Goal: Transaction & Acquisition: Purchase product/service

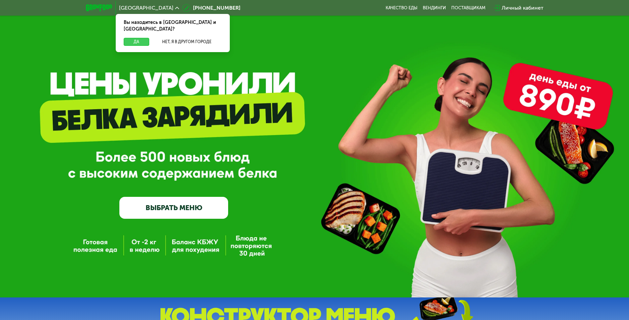
click at [135, 38] on button "Да" at bounding box center [137, 42] width 26 height 8
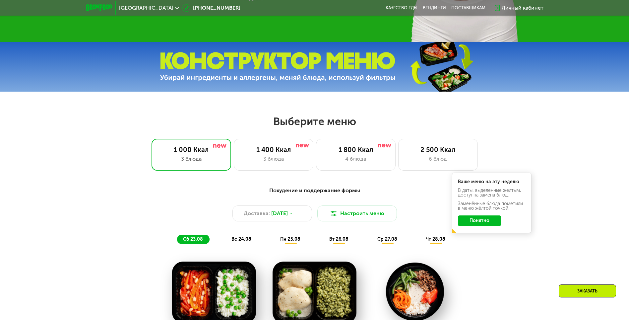
scroll to position [298, 0]
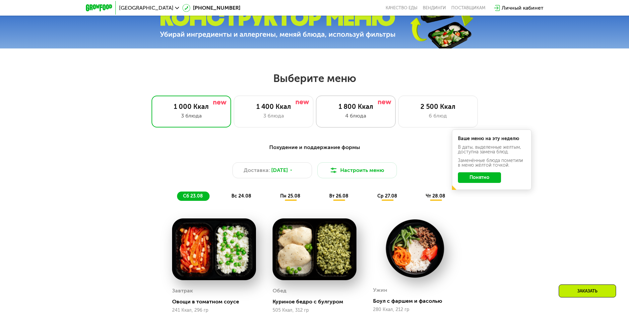
click at [327, 110] on div "1 800 Ккал" at bounding box center [356, 106] width 66 height 8
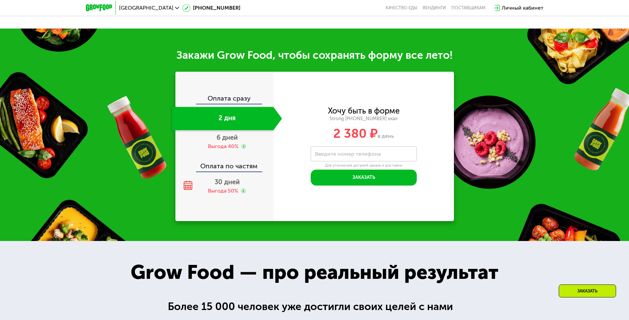
scroll to position [729, 0]
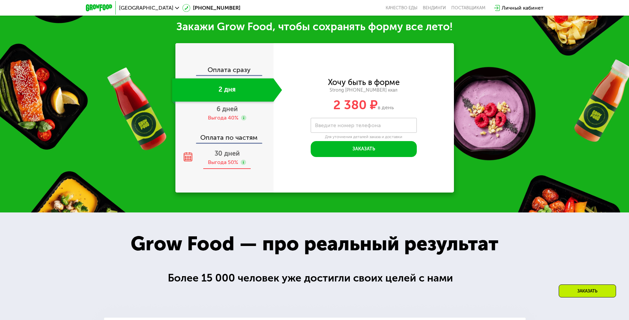
click at [243, 165] on use at bounding box center [243, 161] width 5 height 5
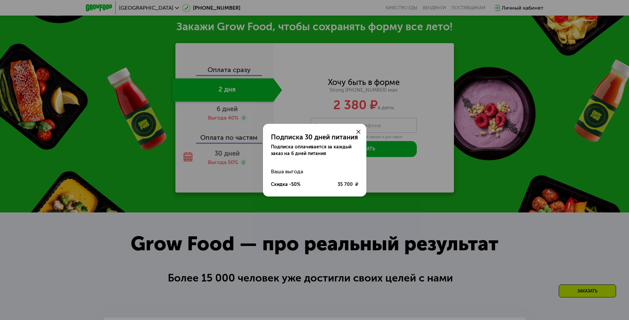
click at [355, 133] on div at bounding box center [358, 132] width 16 height 16
click at [356, 133] on icon at bounding box center [358, 132] width 4 height 4
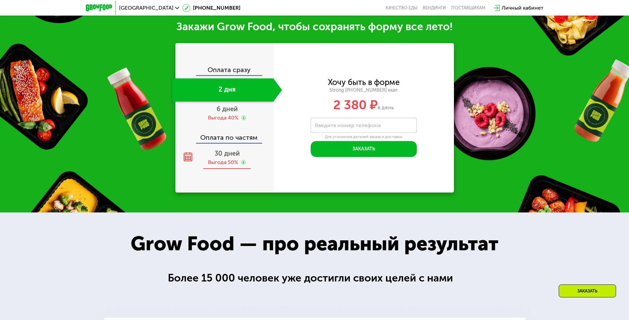
click at [217, 166] on div "Выгода 50%" at bounding box center [223, 161] width 30 height 7
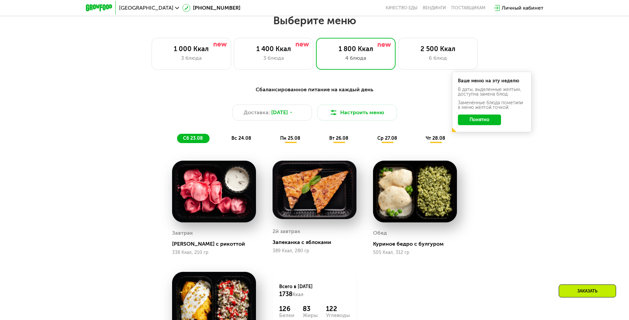
scroll to position [398, 0]
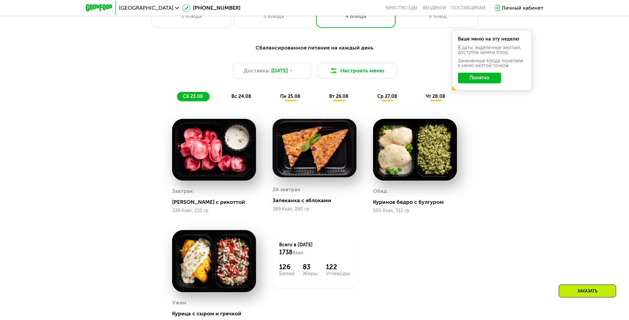
click at [213, 167] on img at bounding box center [214, 150] width 84 height 62
click at [300, 98] on span "пн 25.08" at bounding box center [290, 96] width 20 height 6
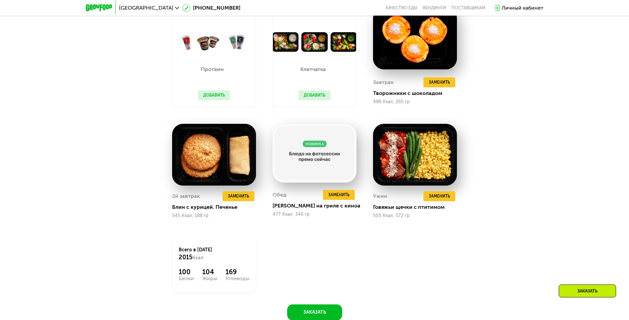
scroll to position [497, 0]
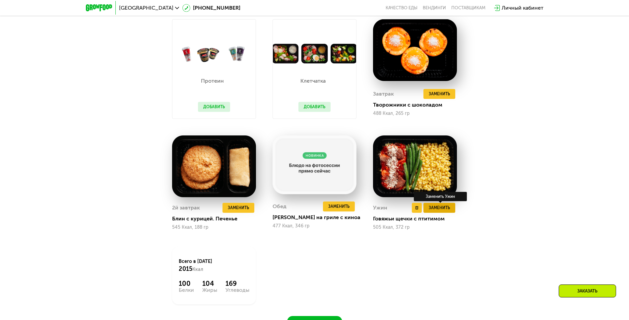
click at [436, 211] on span "Заменить" at bounding box center [439, 207] width 21 height 7
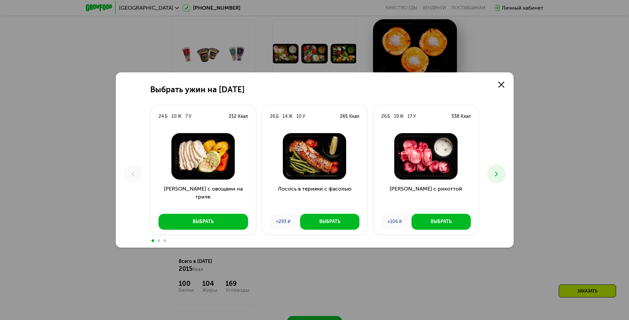
scroll to position [464, 0]
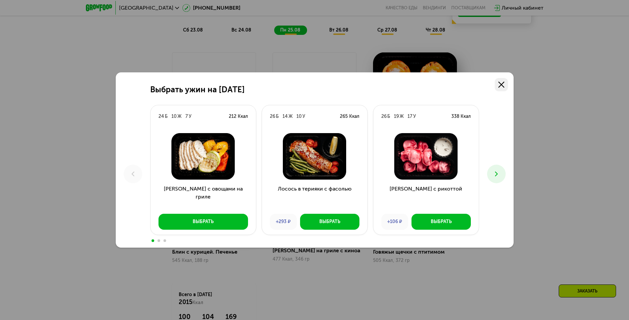
click at [501, 83] on icon at bounding box center [501, 85] width 6 height 6
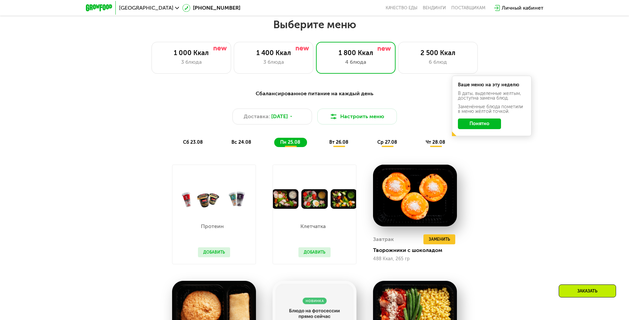
scroll to position [298, 0]
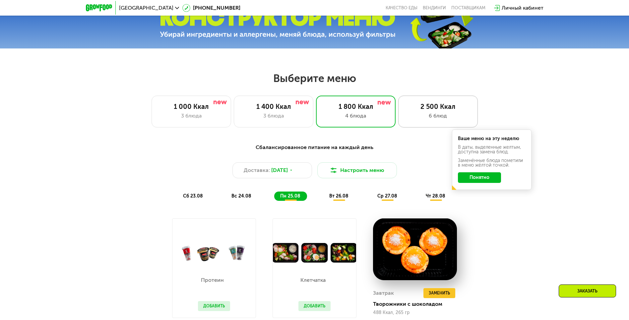
click at [428, 114] on div "6 блюд" at bounding box center [438, 116] width 66 height 8
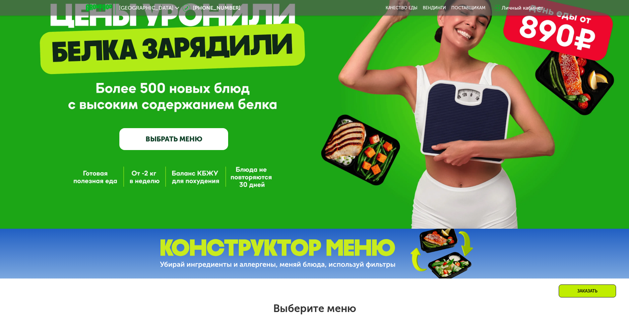
scroll to position [33, 0]
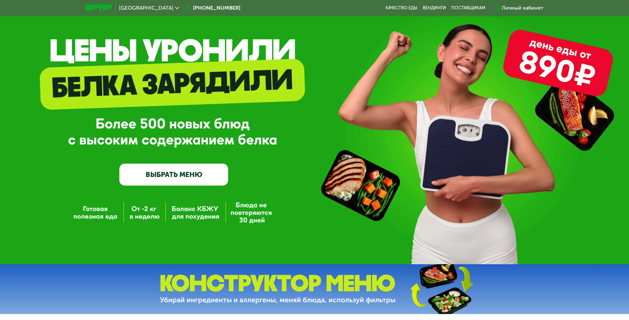
click at [198, 182] on link "ВЫБРАТЬ МЕНЮ" at bounding box center [173, 174] width 109 height 22
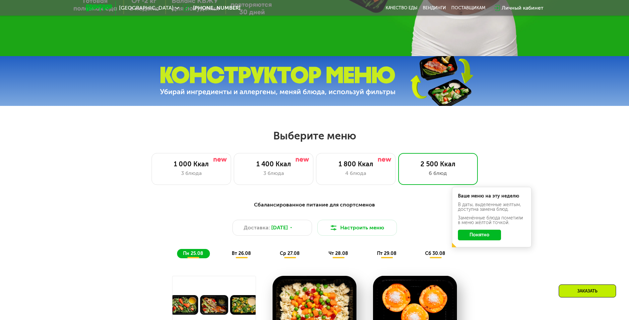
scroll to position [224, 0]
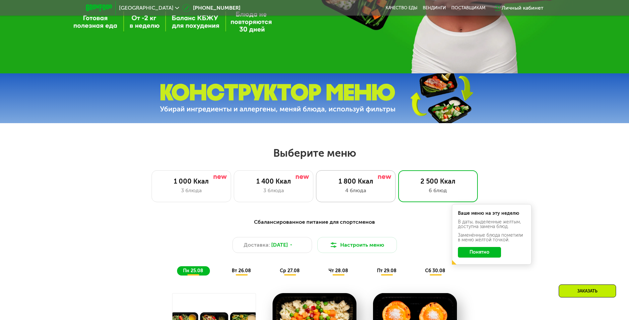
click at [339, 184] on div "1 800 Ккал" at bounding box center [356, 181] width 66 height 8
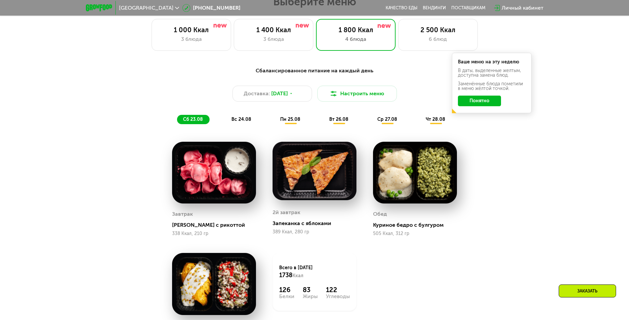
scroll to position [390, 0]
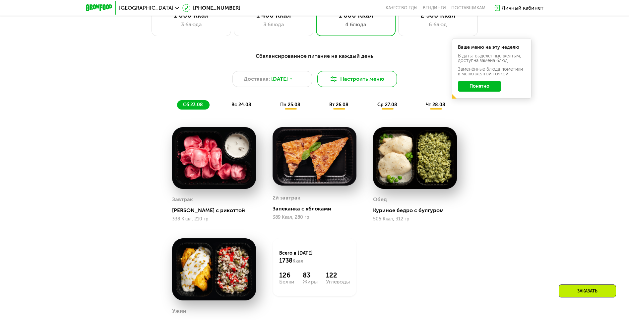
click at [363, 77] on button "Настроить меню" at bounding box center [357, 79] width 80 height 16
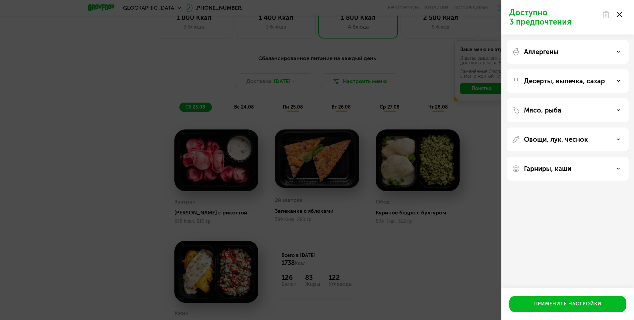
click at [348, 258] on div "Доступно 3 предпочтения Аллергены Десерты, выпечка, сахар Мясо, рыба Овощи, лук…" at bounding box center [317, 160] width 634 height 320
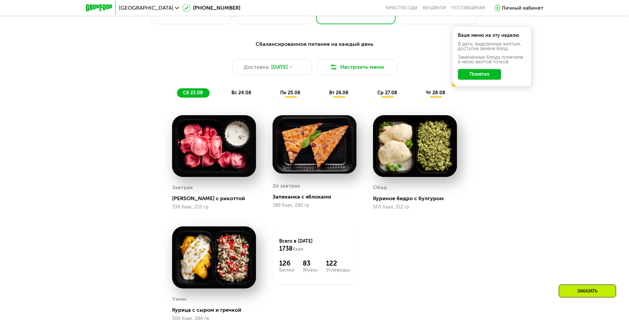
scroll to position [356, 0]
